Goal: Check status: Check status

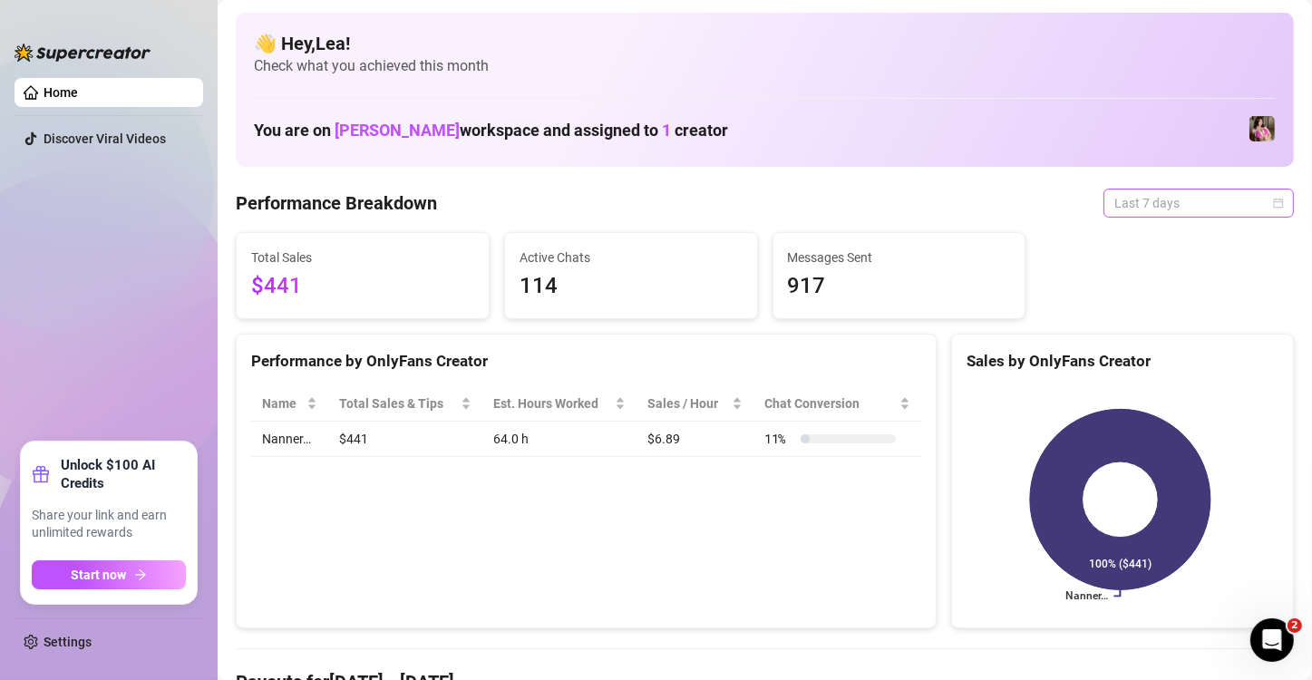
click at [1257, 200] on span "Last 7 days" at bounding box center [1199, 203] width 169 height 27
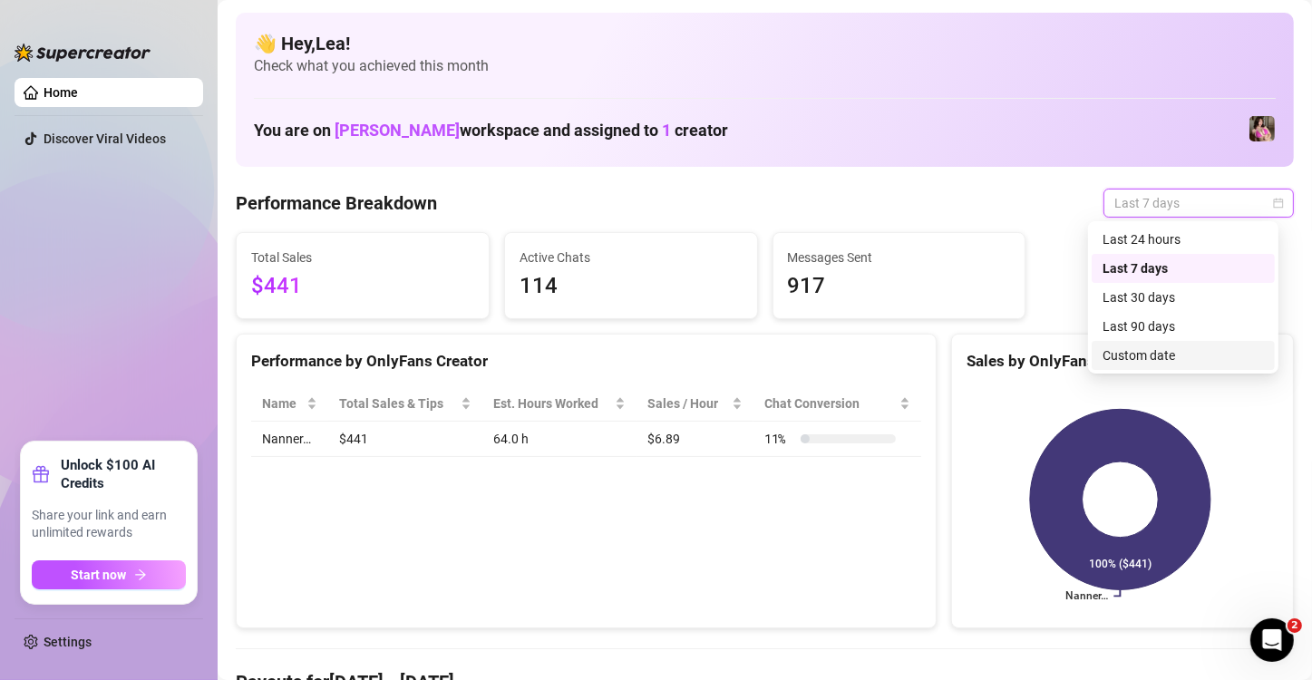
click at [1124, 360] on div "Custom date" at bounding box center [1183, 356] width 161 height 20
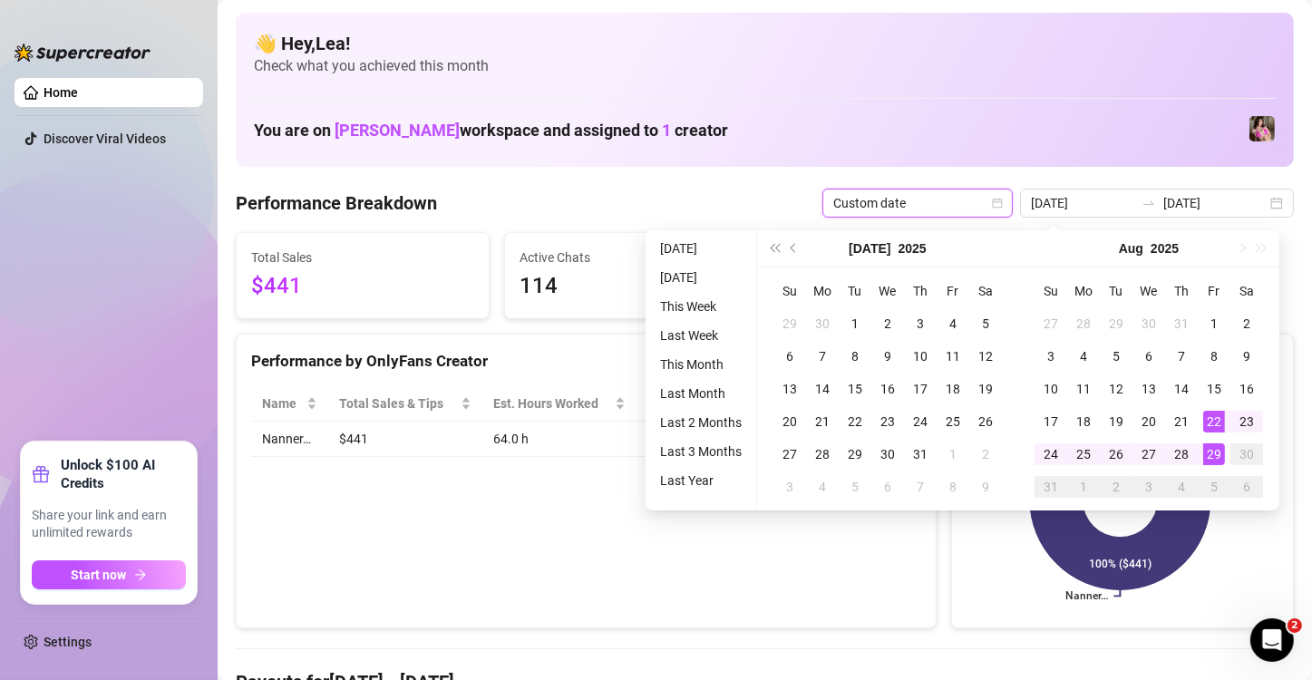
type input "[DATE]"
click at [1210, 456] on div "29" at bounding box center [1214, 454] width 22 height 22
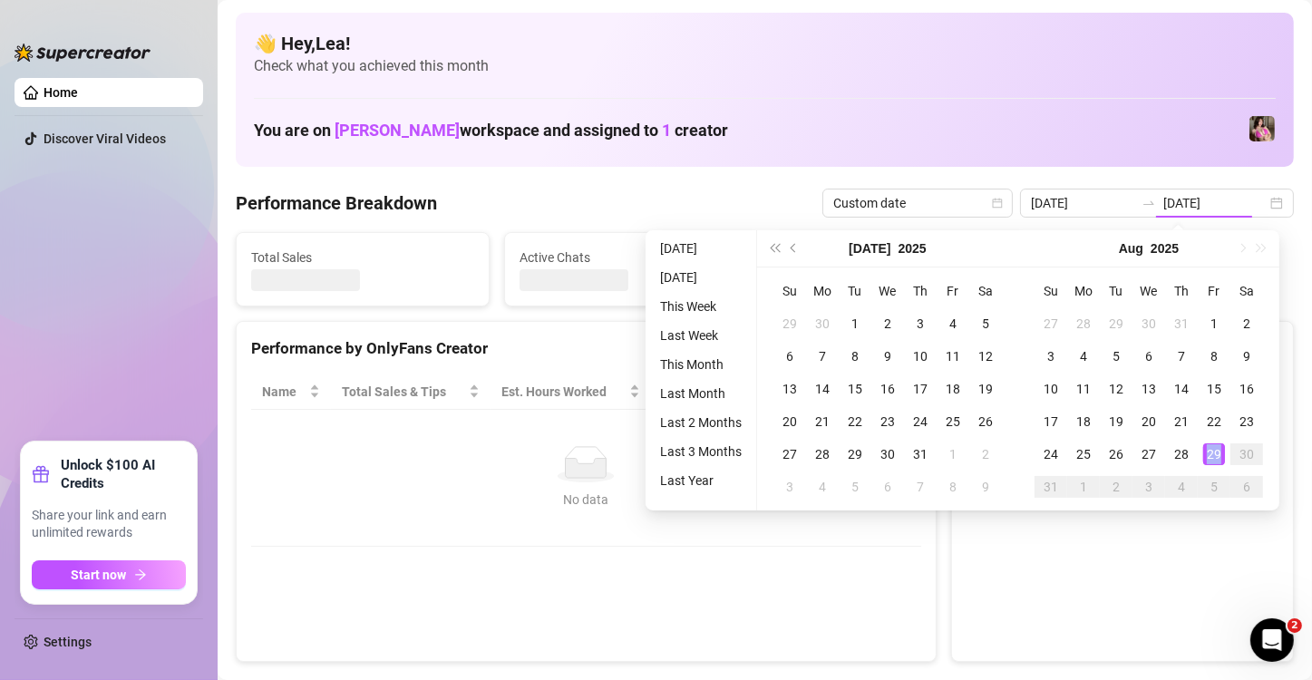
type input "[DATE]"
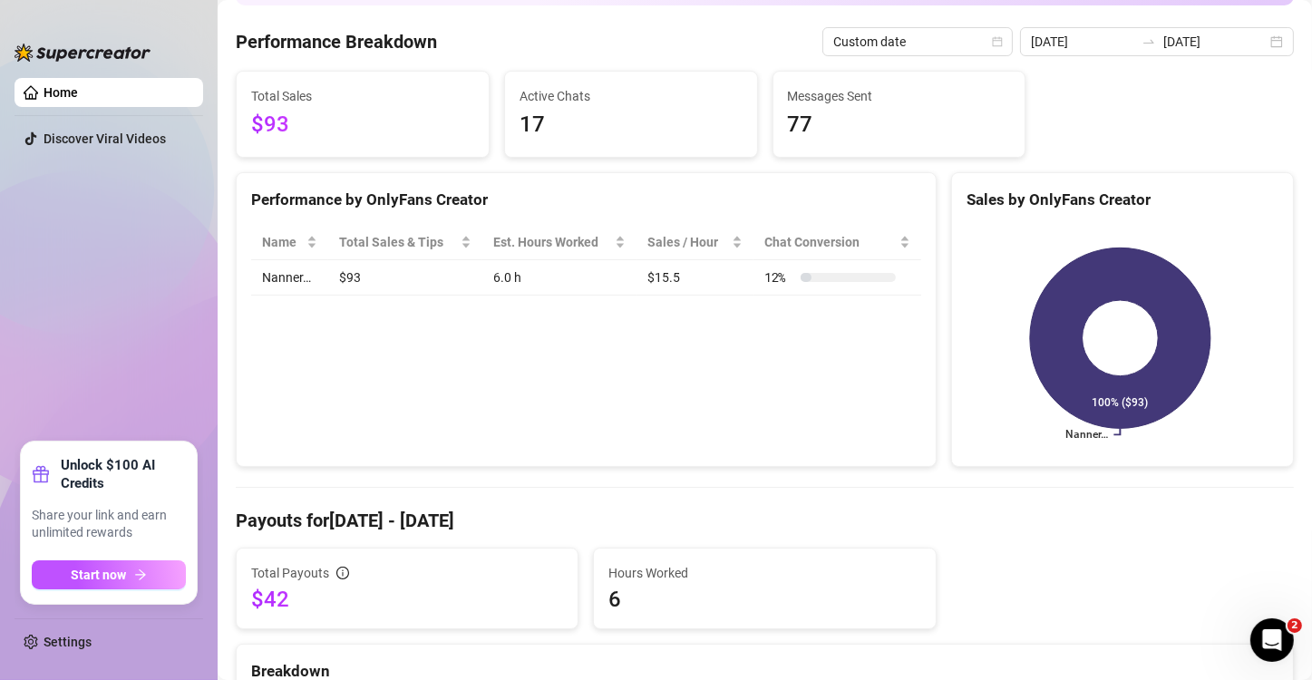
scroll to position [121, 0]
